Goal: Task Accomplishment & Management: Use online tool/utility

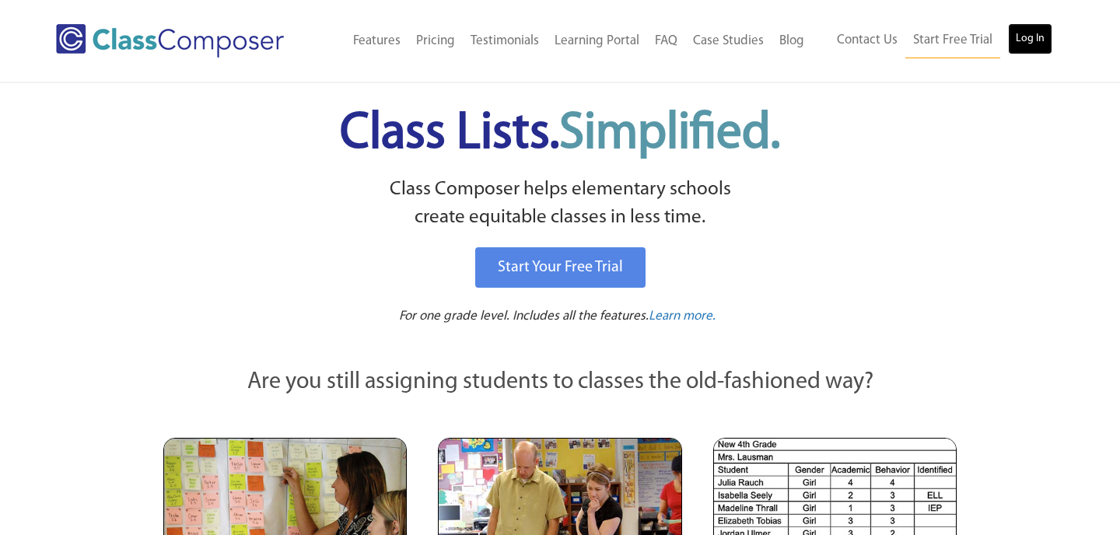
click at [1031, 40] on link "Log In" at bounding box center [1030, 38] width 44 height 31
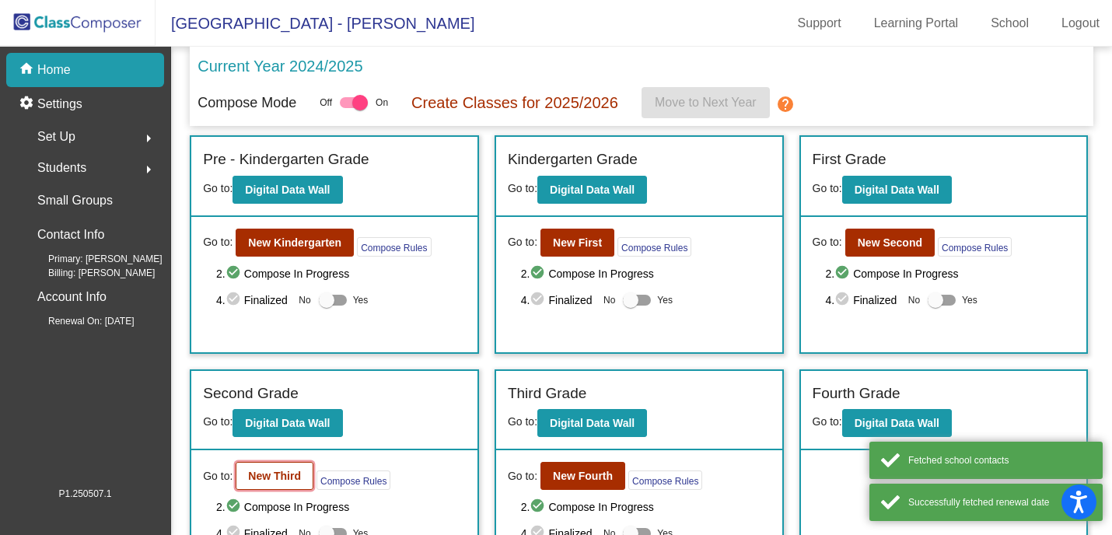
click at [281, 477] on b "New Third" at bounding box center [274, 476] width 53 height 12
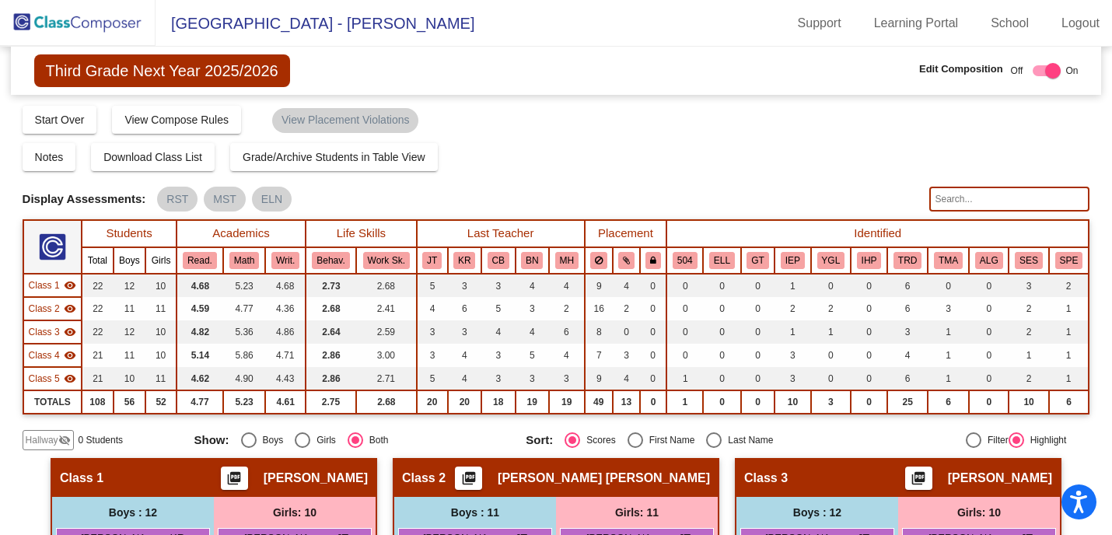
click at [1088, 200] on mat-sidenav-content "Third Grade Next Year 2025/2026 Edit Composition Off On Incoming Digital Data W…" at bounding box center [556, 291] width 1112 height 488
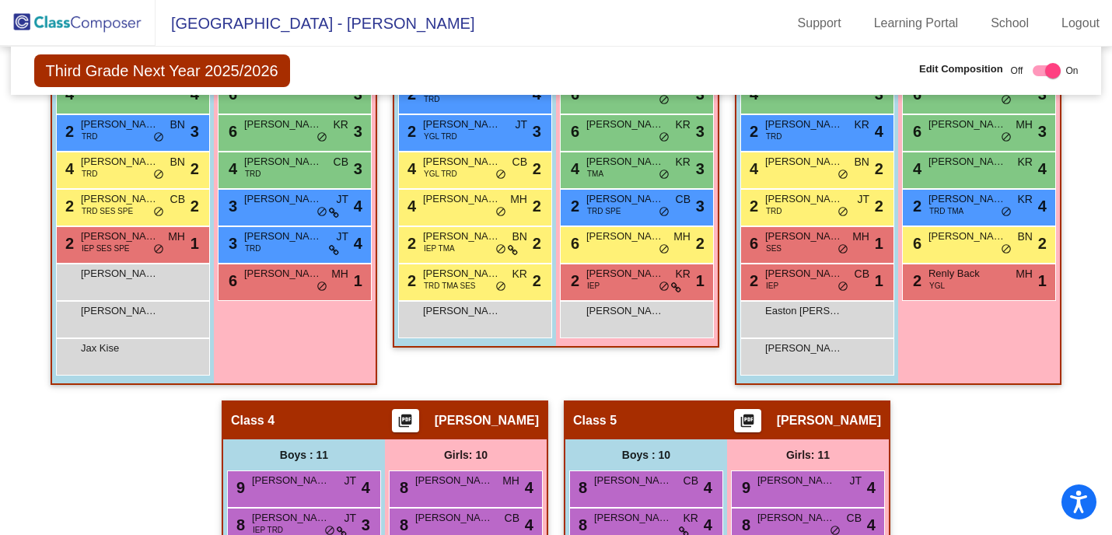
scroll to position [597, 0]
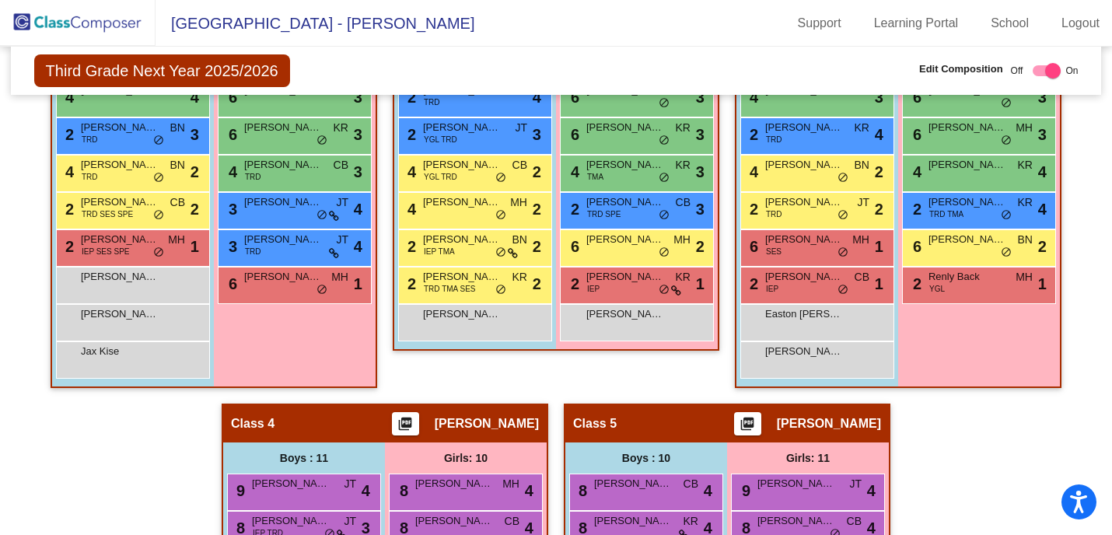
click at [1017, 435] on div "Hallway - Hallway Class picture_as_pdf Add Student First Name Last Name Student…" at bounding box center [557, 385] width 1068 height 1048
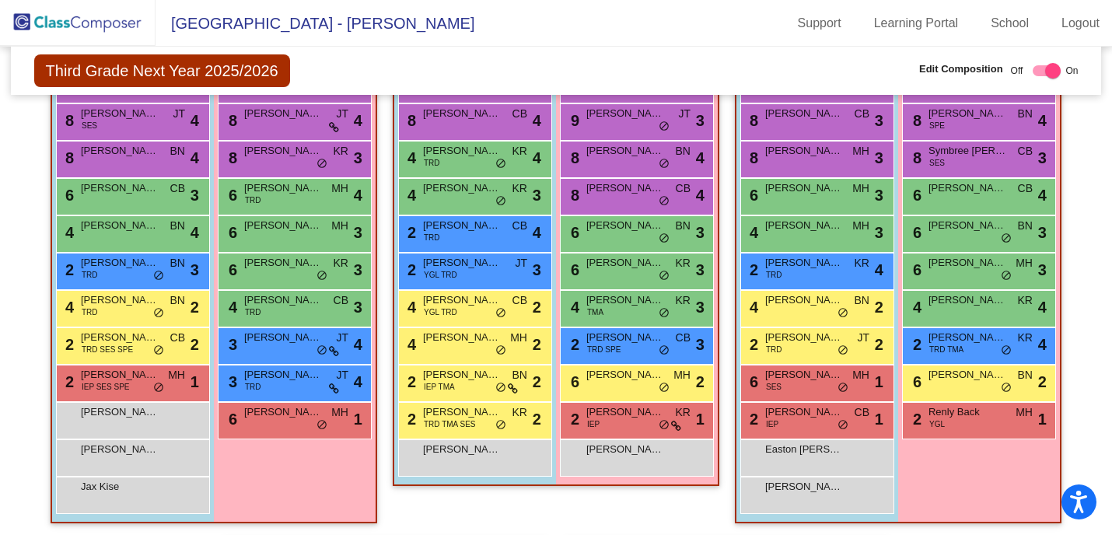
scroll to position [473, 0]
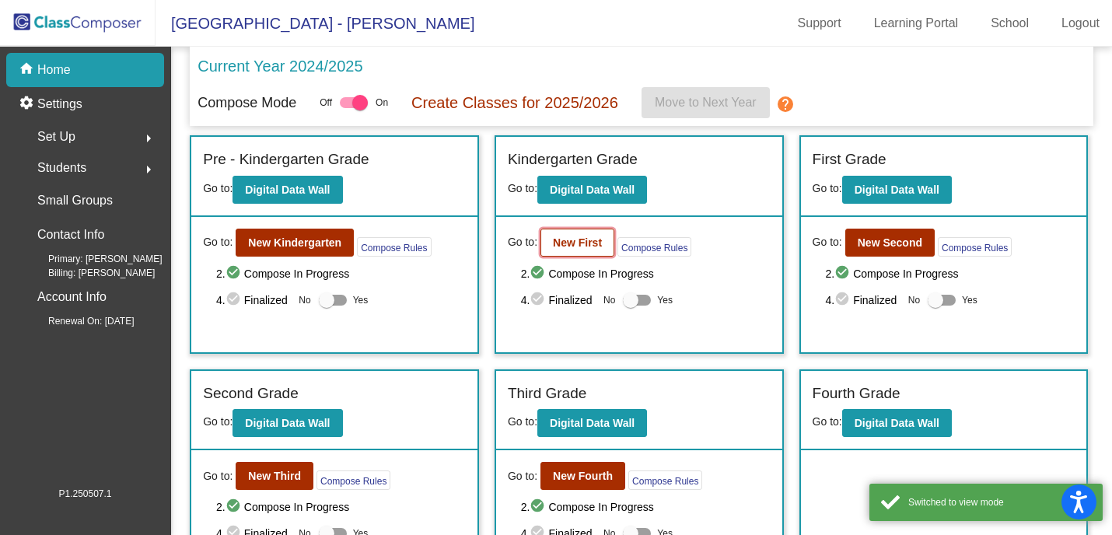
click at [582, 254] on button "New First" at bounding box center [578, 243] width 74 height 28
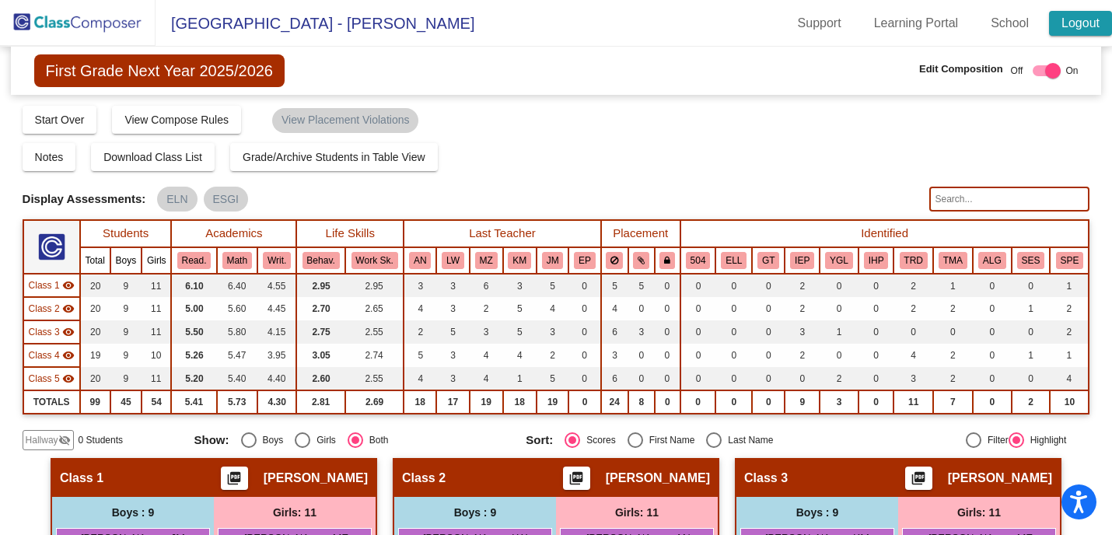
click at [1083, 25] on link "Logout" at bounding box center [1080, 23] width 63 height 25
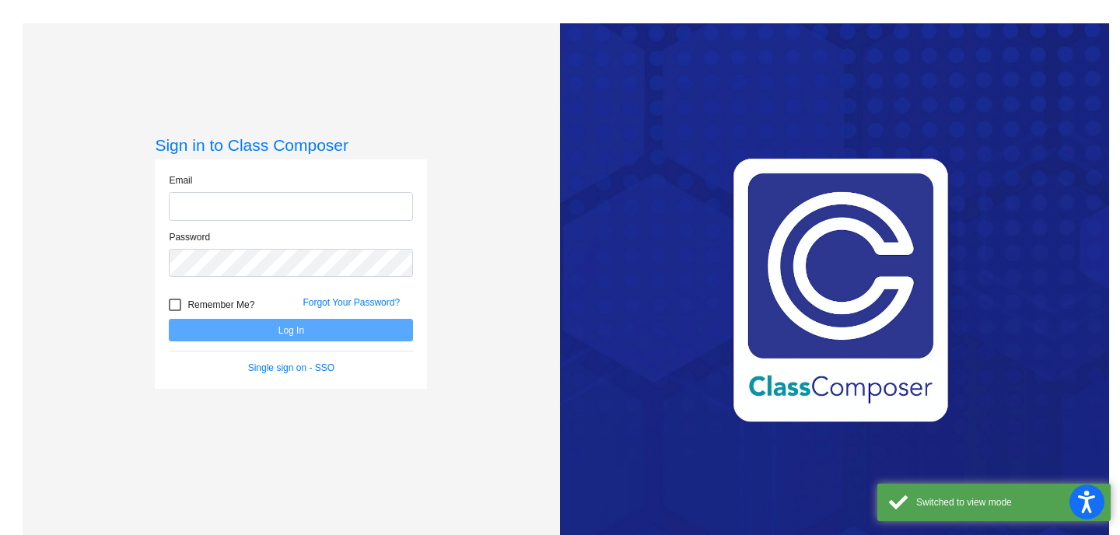
type input "[EMAIL_ADDRESS][DOMAIN_NAME]"
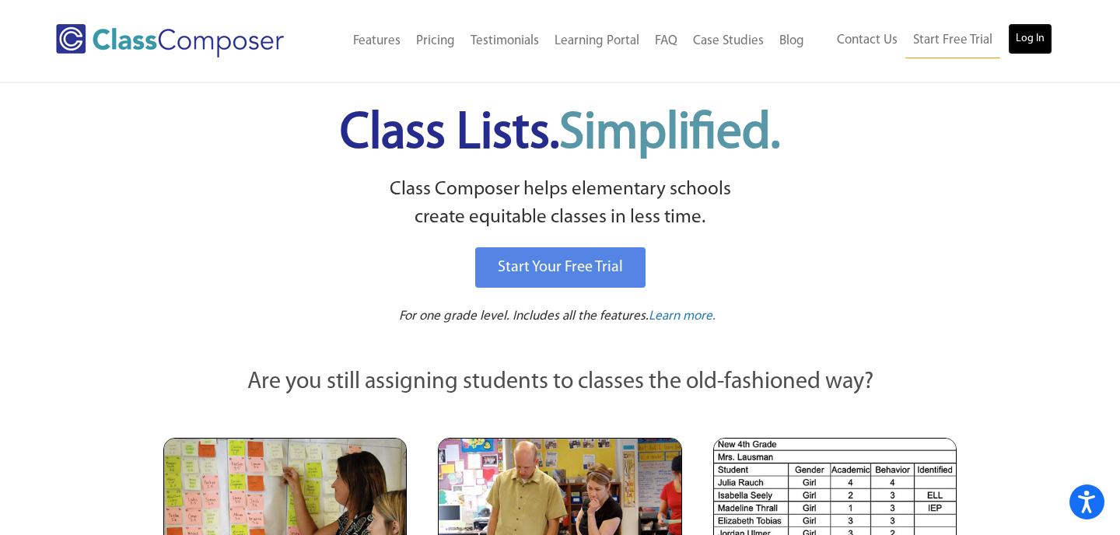
click at [1035, 31] on link "Log In" at bounding box center [1030, 38] width 44 height 31
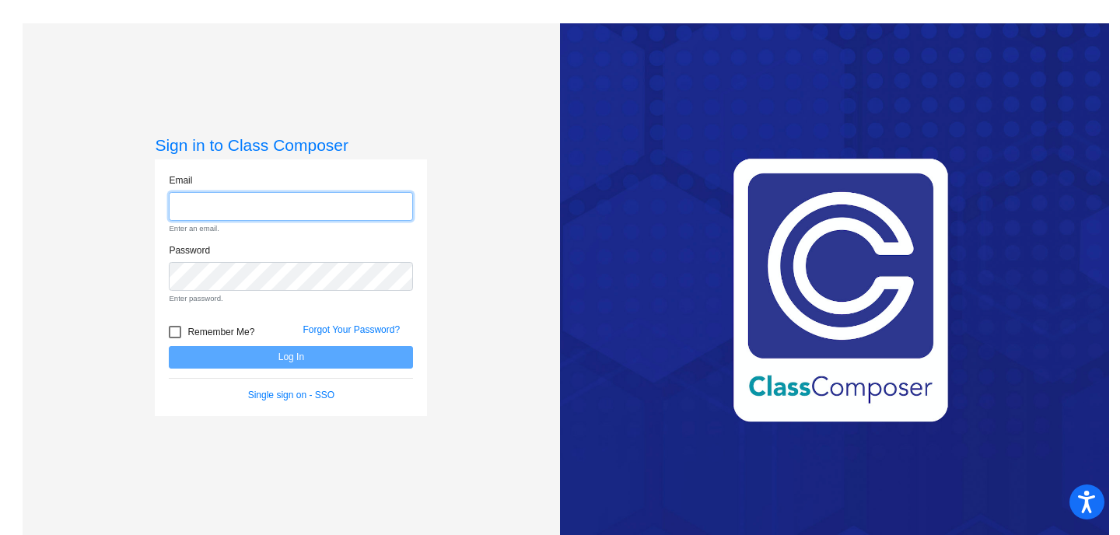
type input "mhesch@isd186.org"
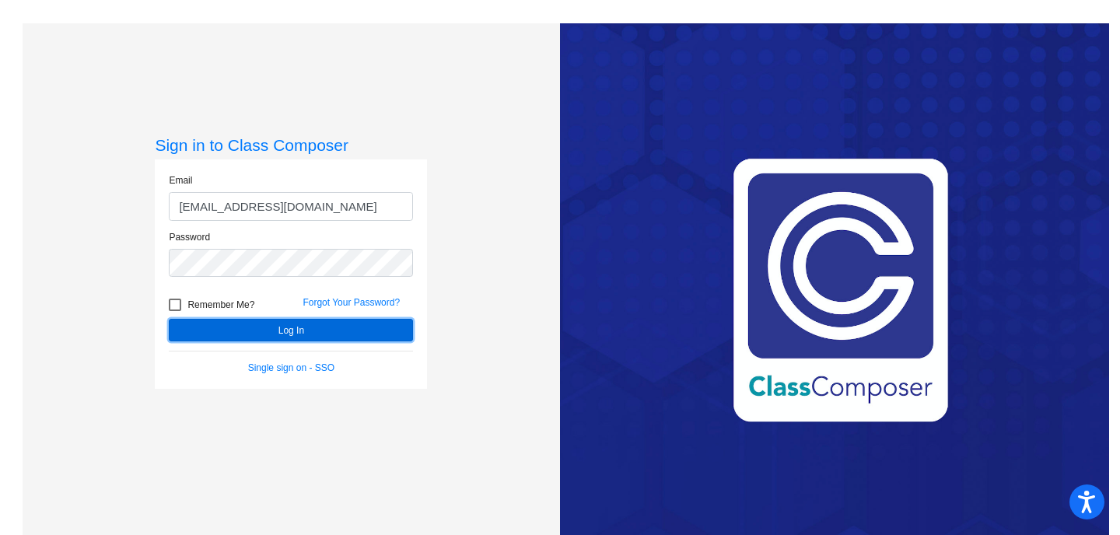
click at [304, 361] on form "Email mhesch@isd186.org Password Remember Me? Forgot Your Password? Log In Sing…" at bounding box center [291, 273] width 244 height 201
click at [296, 329] on button "Log In" at bounding box center [291, 330] width 244 height 23
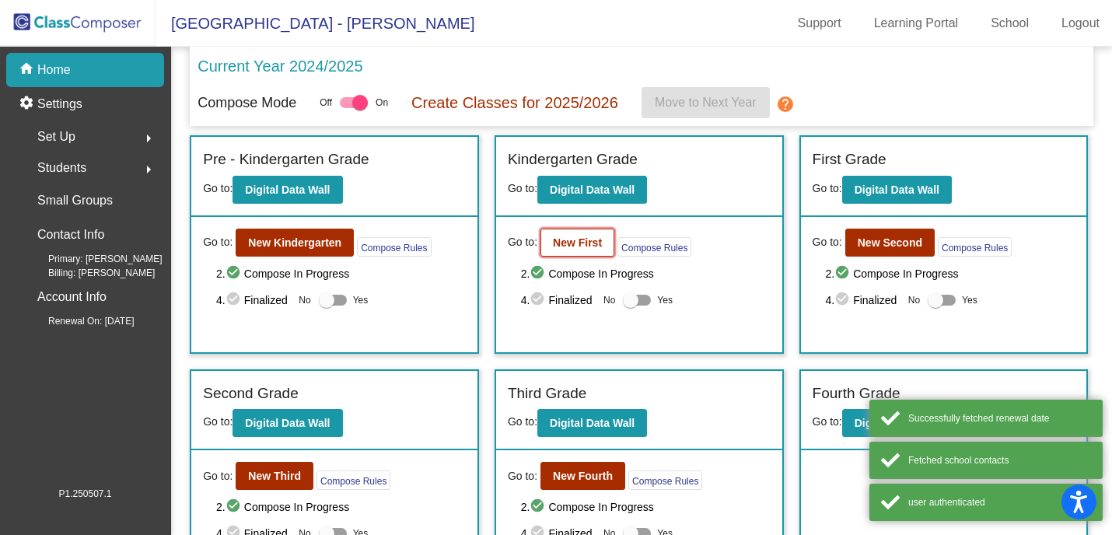
click at [571, 250] on button "New First" at bounding box center [578, 243] width 74 height 28
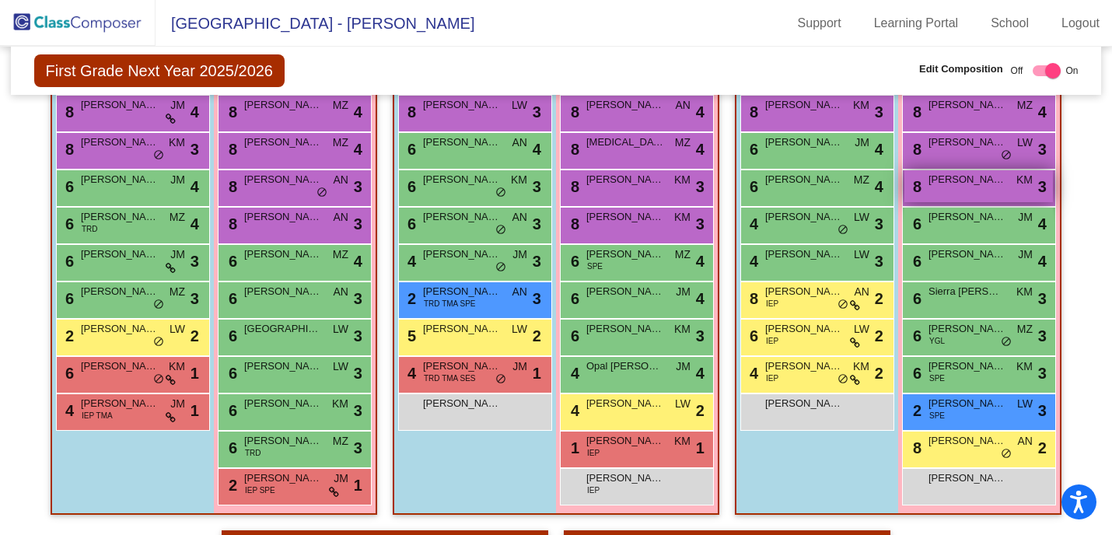
scroll to position [436, 0]
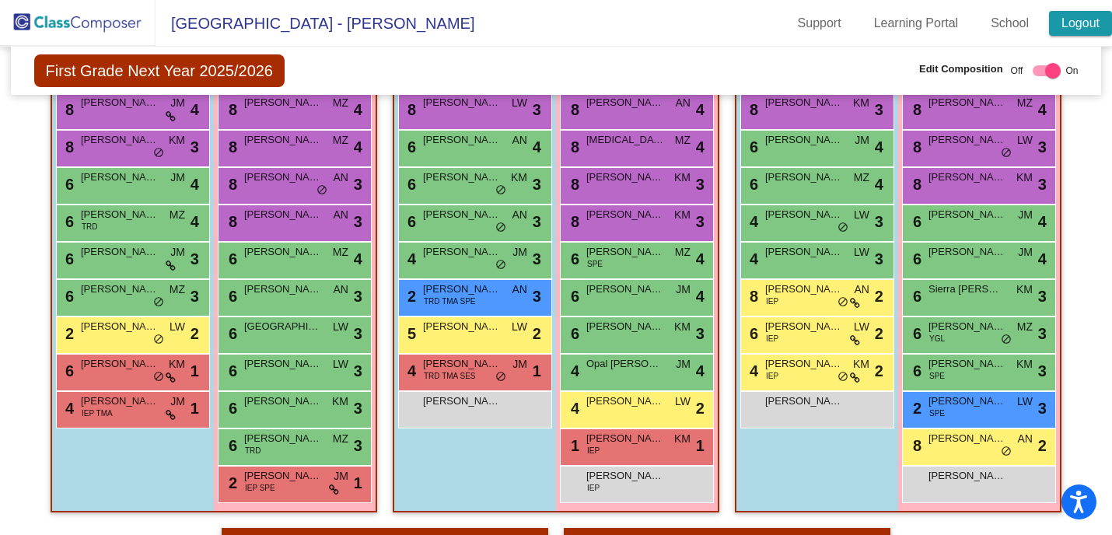
click at [1073, 21] on link "Logout" at bounding box center [1080, 23] width 63 height 25
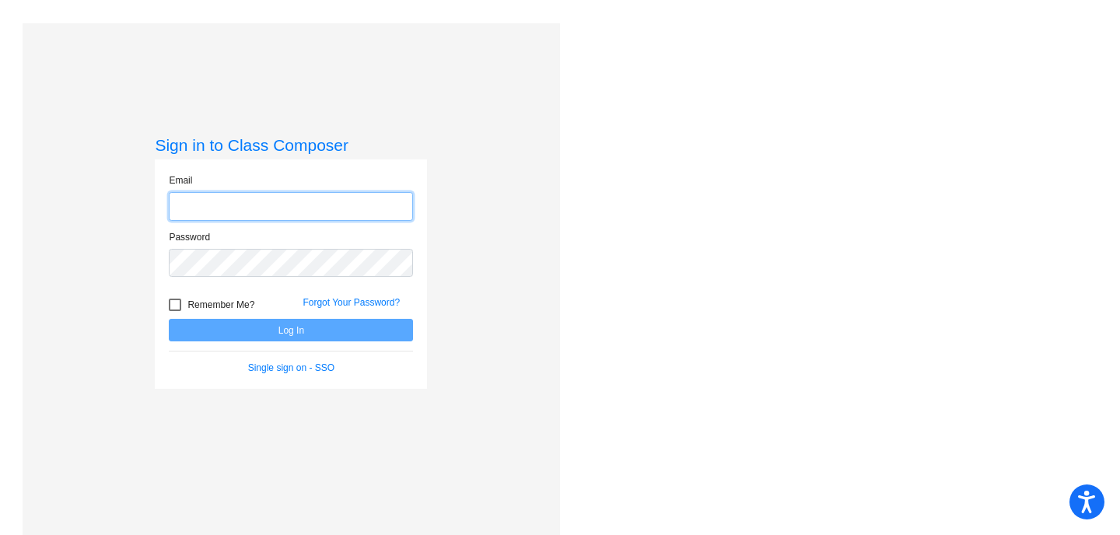
type input "[EMAIL_ADDRESS][DOMAIN_NAME]"
